Goal: Task Accomplishment & Management: Manage account settings

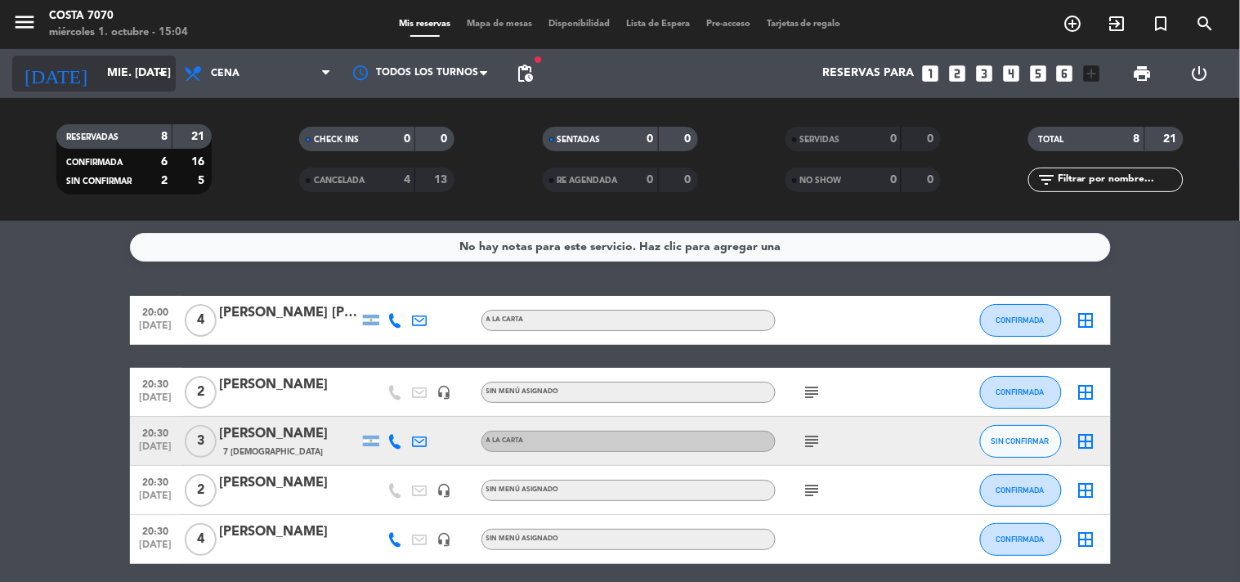
click at [133, 70] on input "mié. [DATE]" at bounding box center [176, 73] width 155 height 29
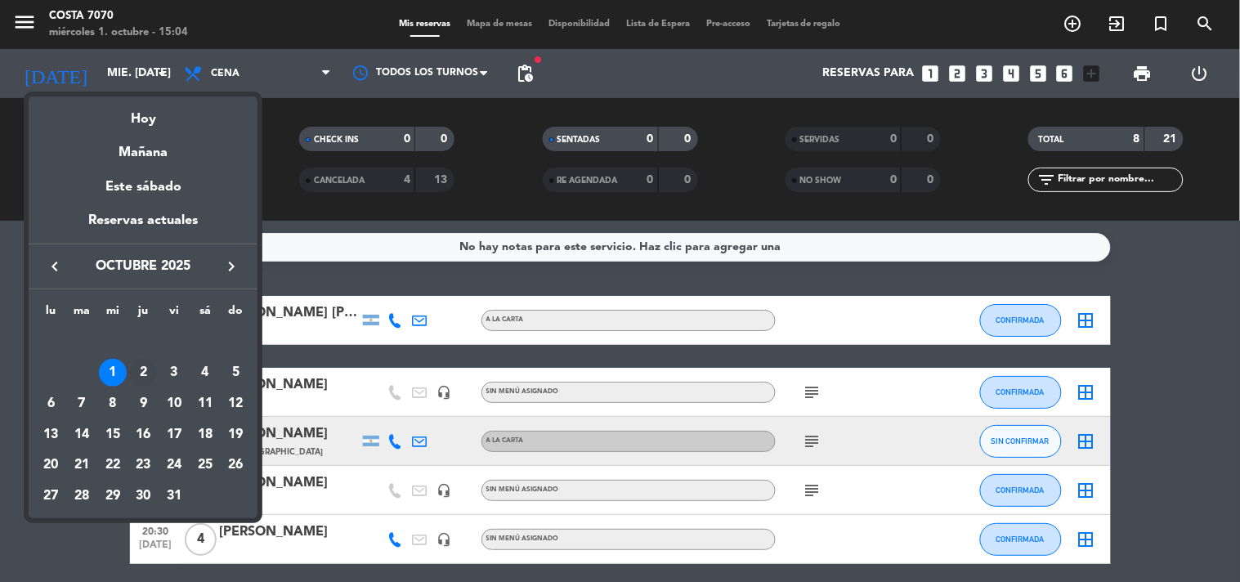
click at [145, 373] on div "2" at bounding box center [143, 373] width 28 height 28
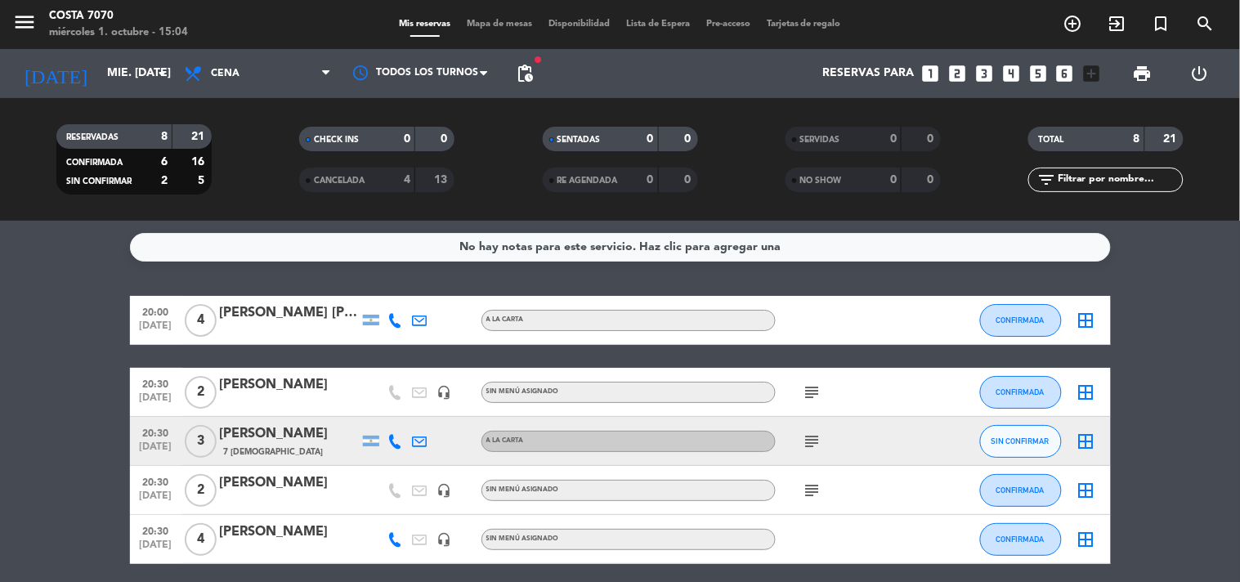
type input "[DEMOGRAPHIC_DATA] [DATE]"
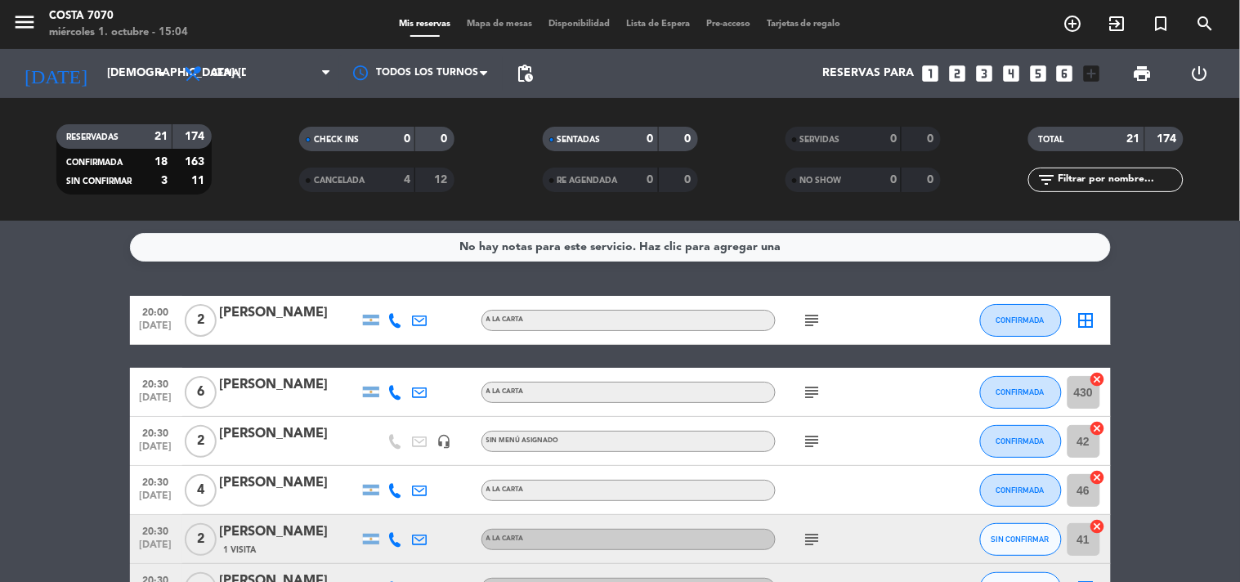
scroll to position [182, 0]
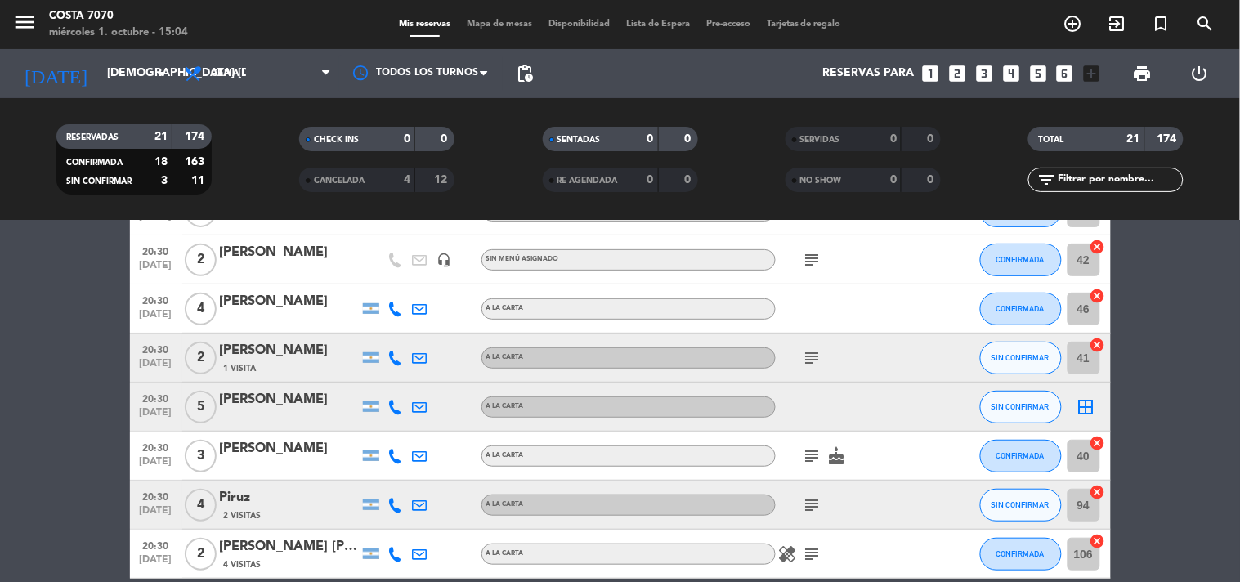
click at [402, 361] on icon at bounding box center [395, 358] width 15 height 15
click at [381, 339] on div "[PHONE_NUMBER] Copiar content_paste |" at bounding box center [405, 321] width 124 height 46
click at [369, 329] on span "Copiar" at bounding box center [383, 329] width 34 height 17
drag, startPoint x: 401, startPoint y: 399, endPoint x: 388, endPoint y: 395, distance: 13.7
click at [397, 400] on icon at bounding box center [395, 407] width 15 height 15
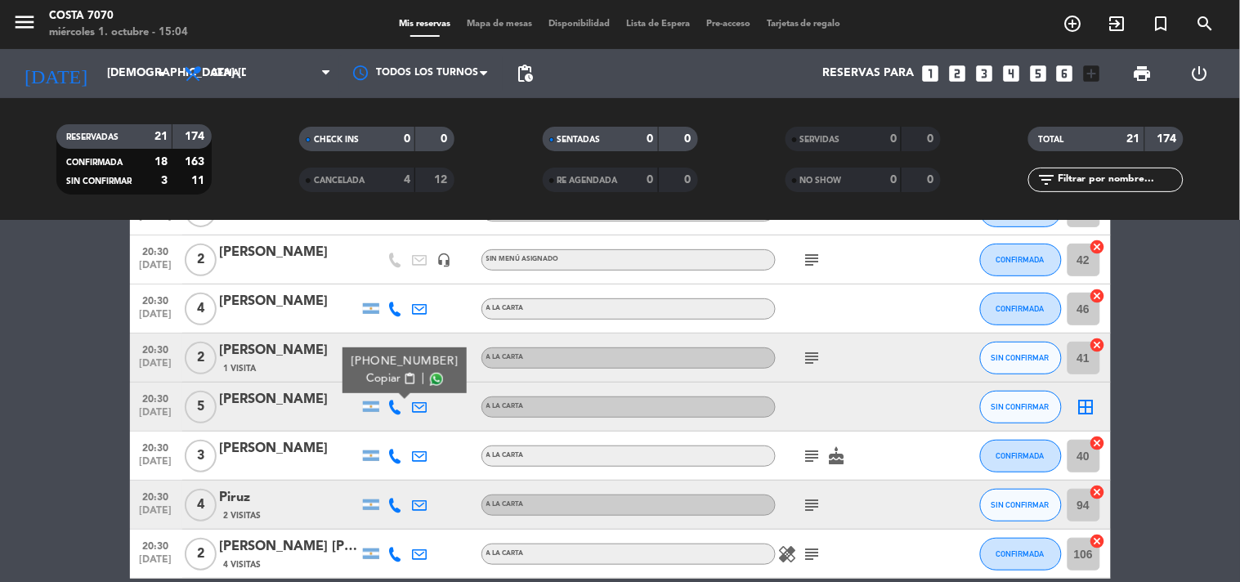
click at [387, 371] on span "Copiar" at bounding box center [383, 378] width 34 height 17
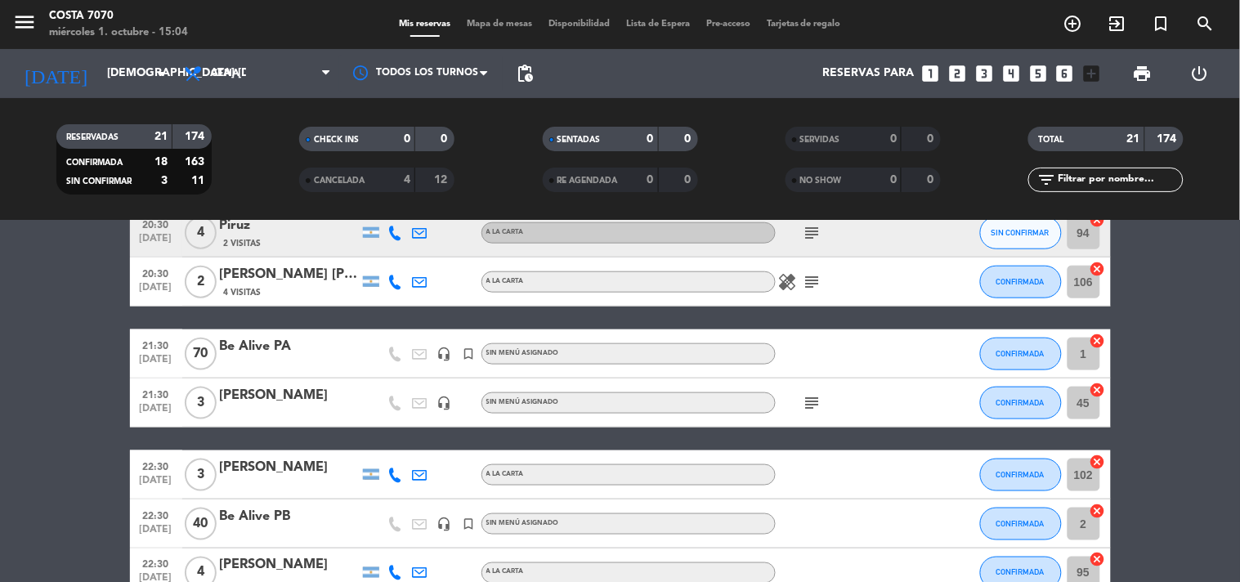
scroll to position [272, 0]
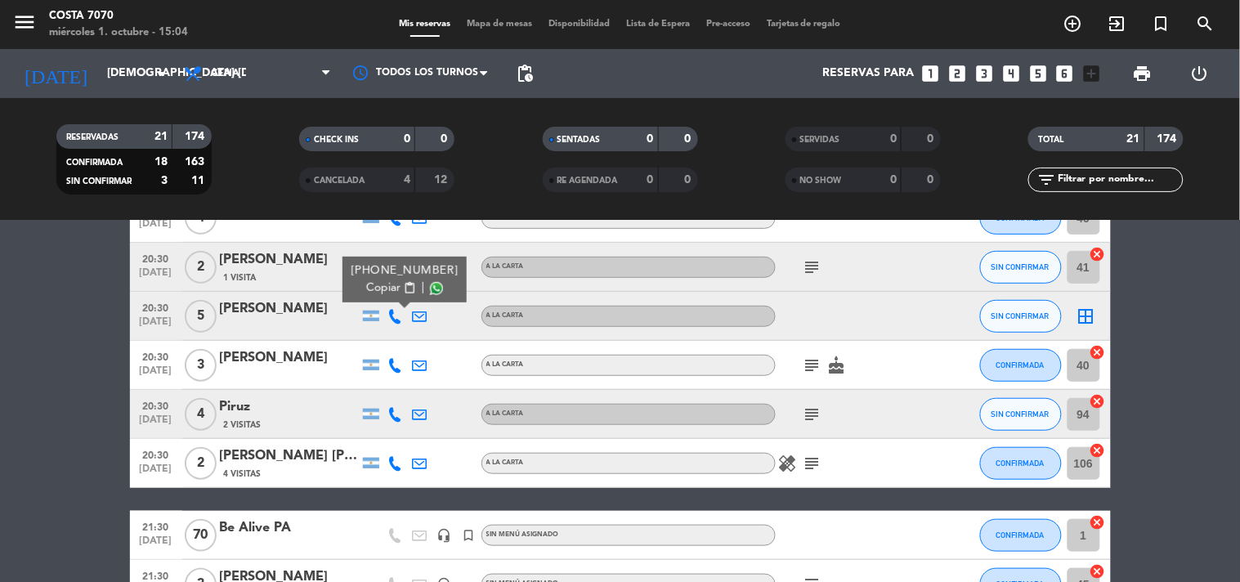
click at [396, 410] on icon at bounding box center [395, 414] width 15 height 15
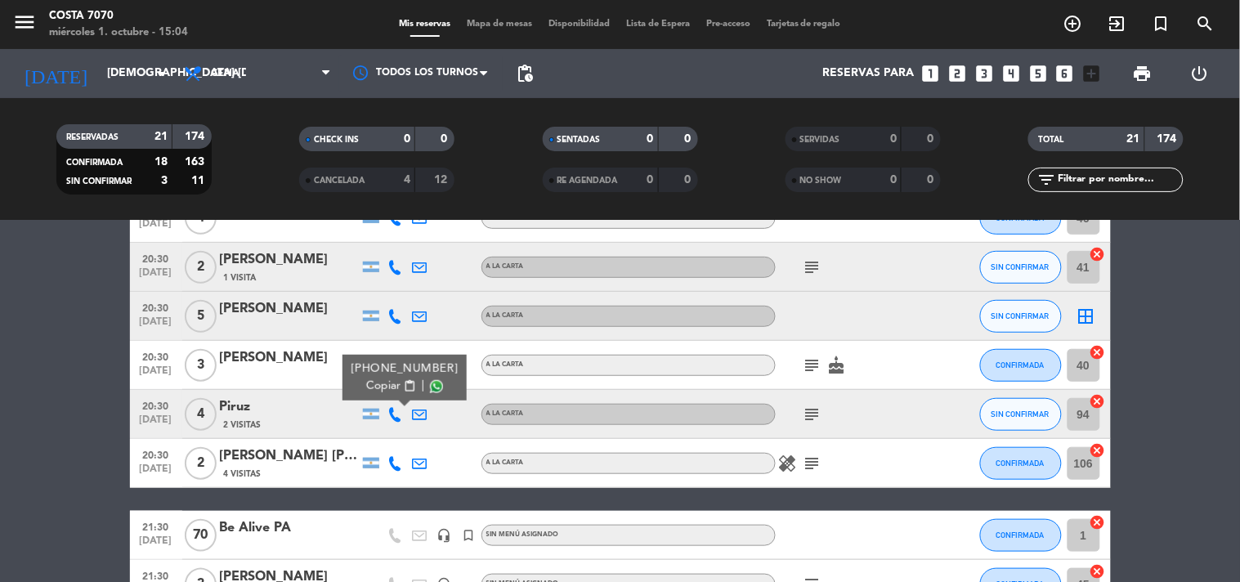
click at [388, 382] on span "Copiar" at bounding box center [383, 386] width 34 height 17
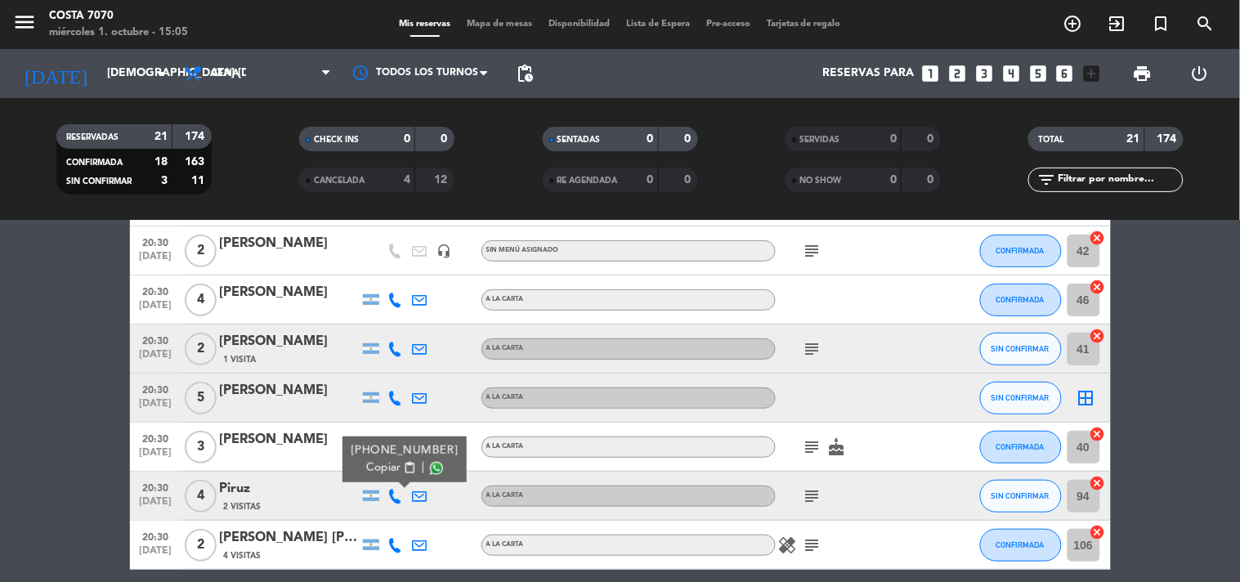
scroll to position [0, 0]
